Goal: Information Seeking & Learning: Find specific fact

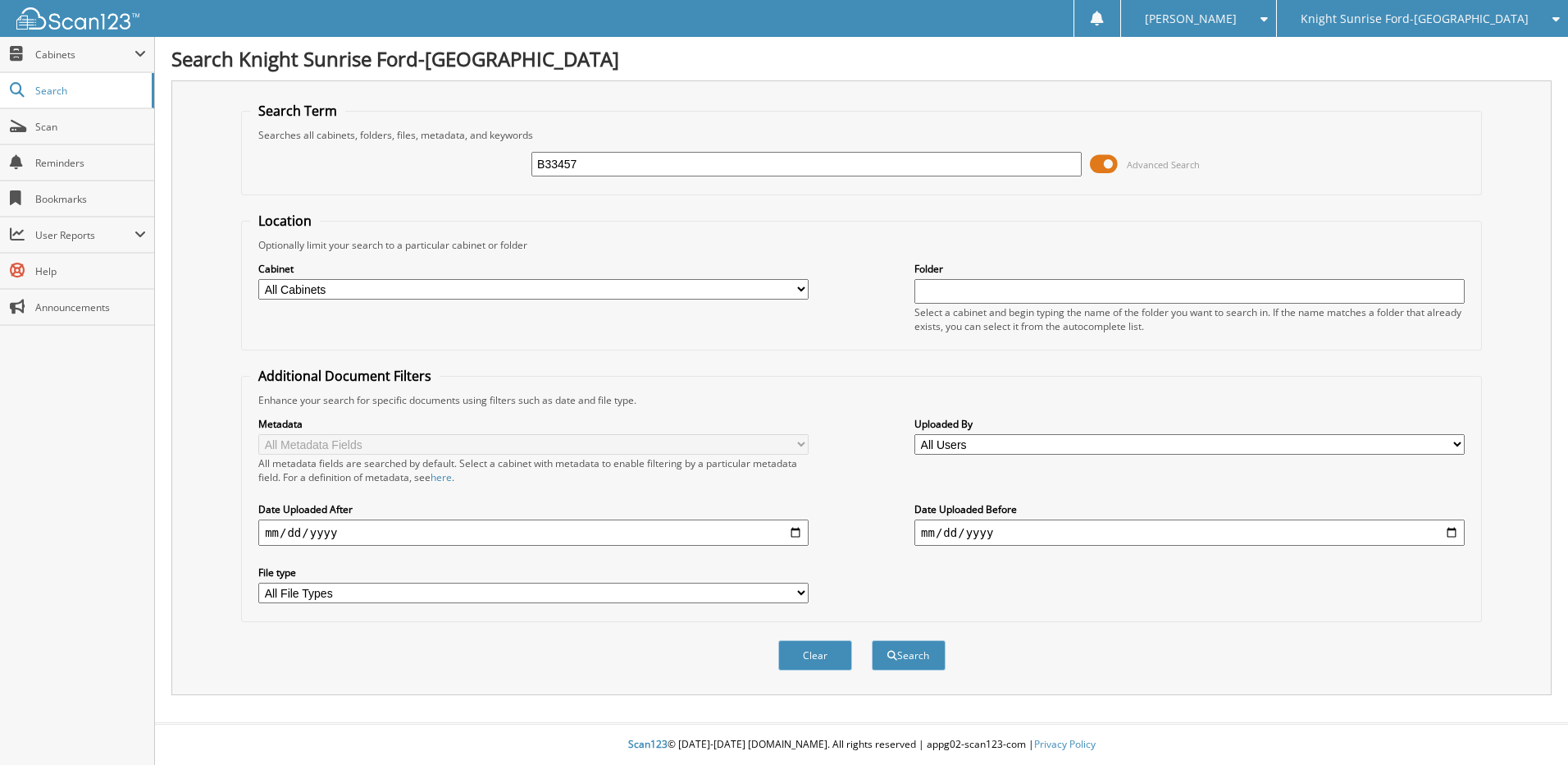
type input "B33457"
click at [872, 640] on button "Search" at bounding box center [908, 655] width 74 height 31
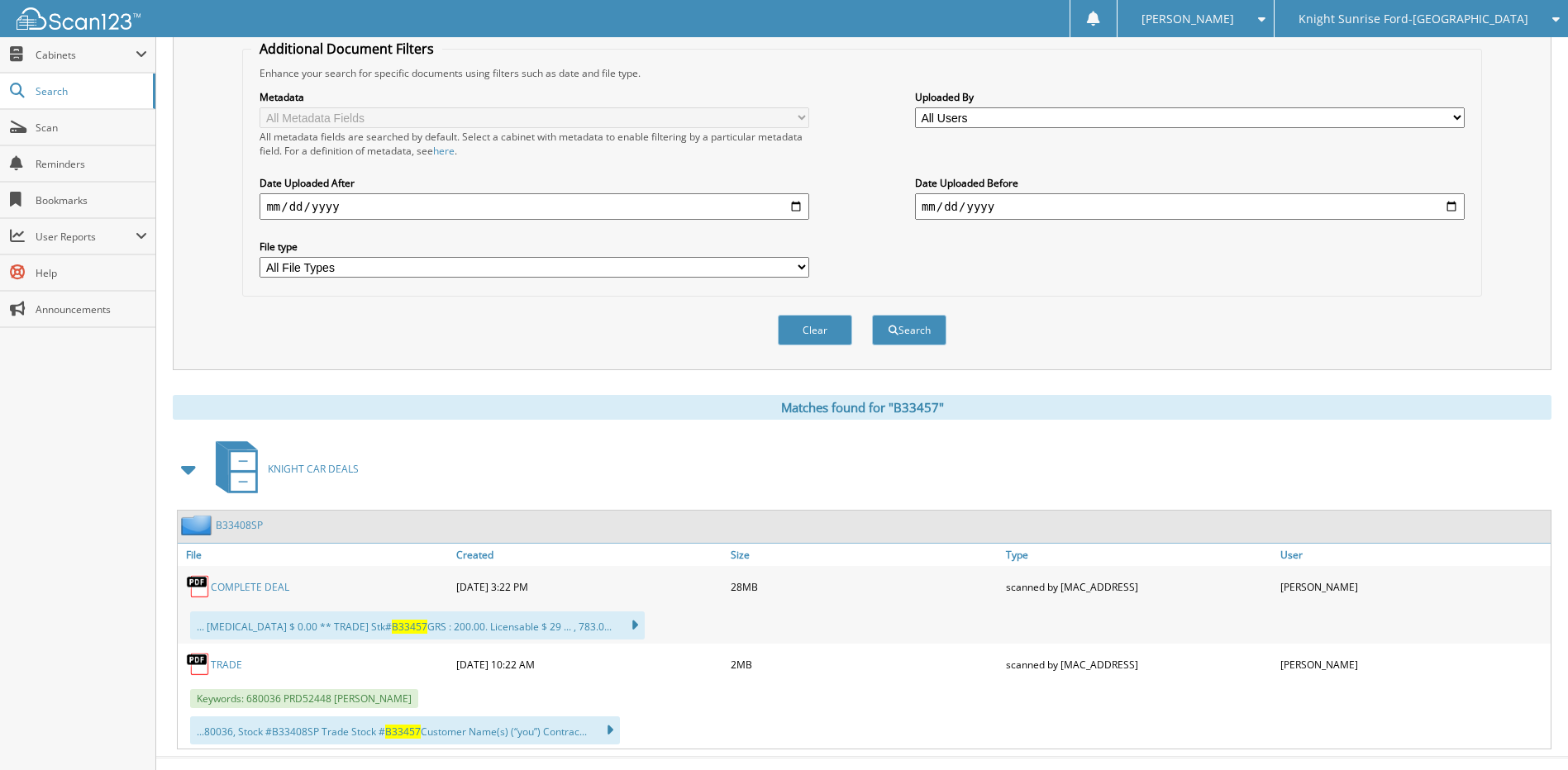
scroll to position [360, 0]
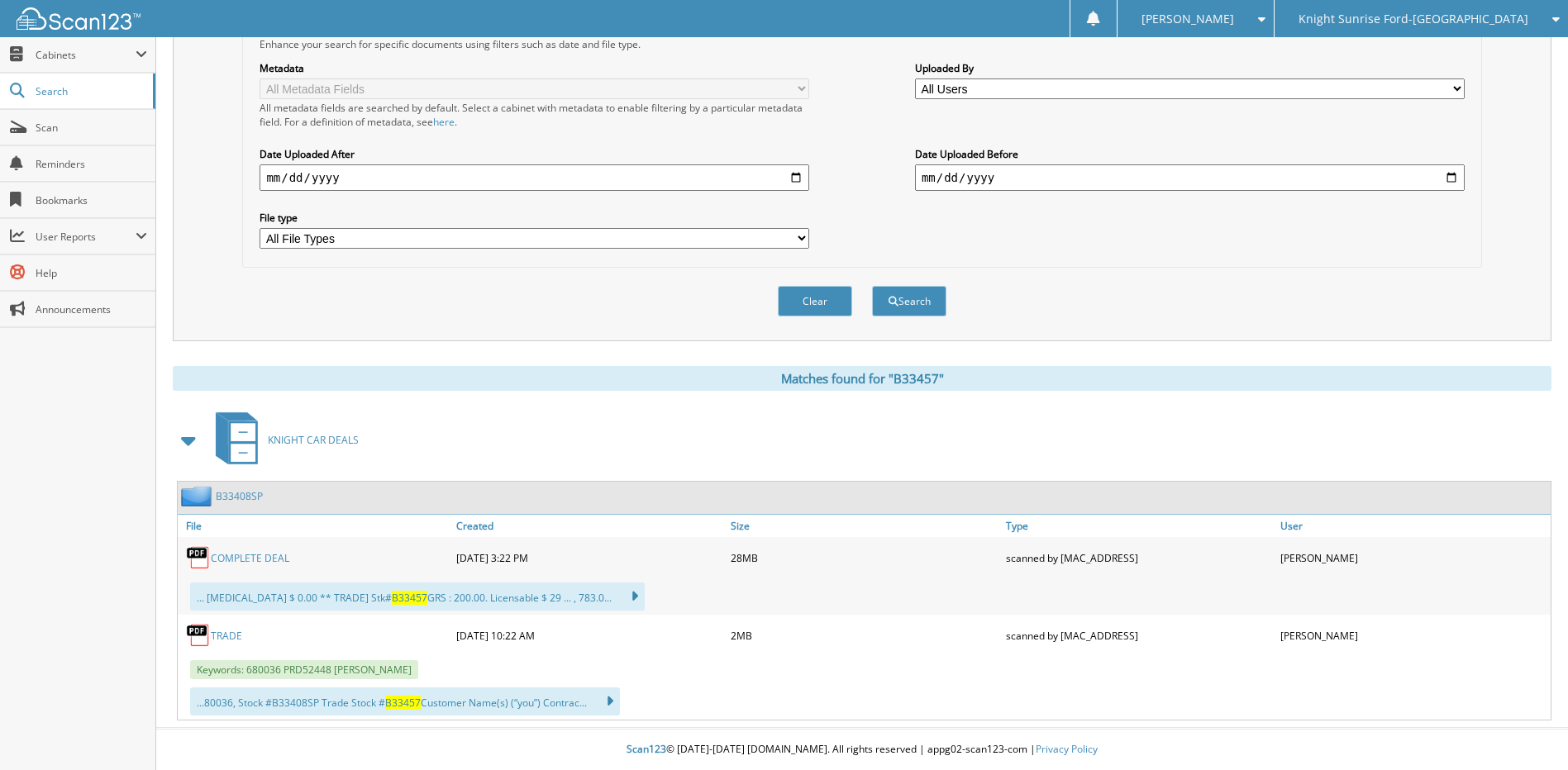
click at [227, 635] on link "TRADE" at bounding box center [226, 635] width 32 height 14
